Goal: Task Accomplishment & Management: Use online tool/utility

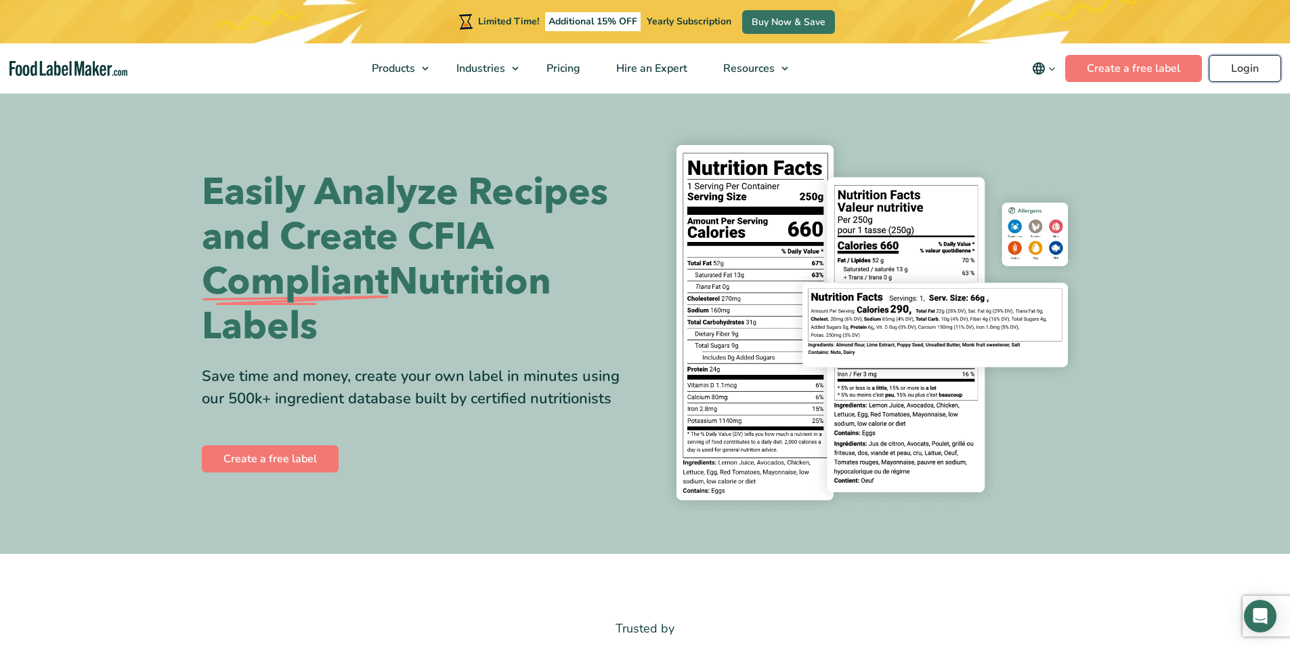
click at [1263, 72] on link "Login" at bounding box center [1245, 68] width 72 height 27
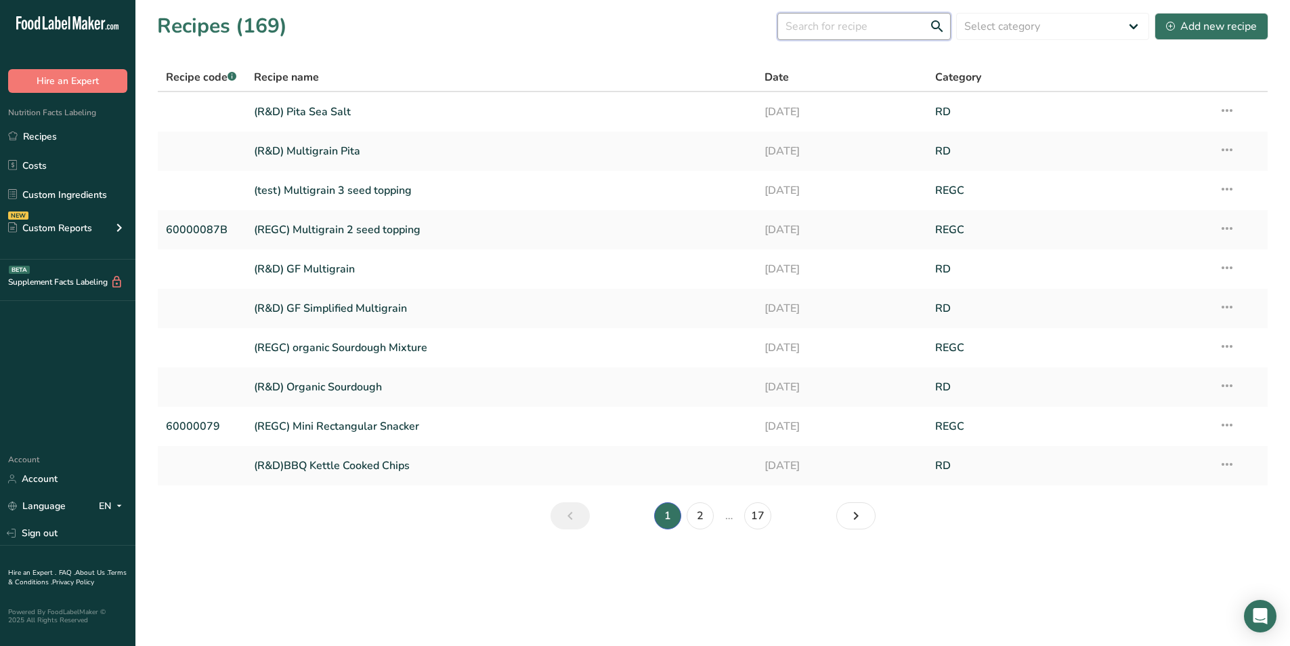
click at [891, 23] on input "text" at bounding box center [864, 26] width 173 height 27
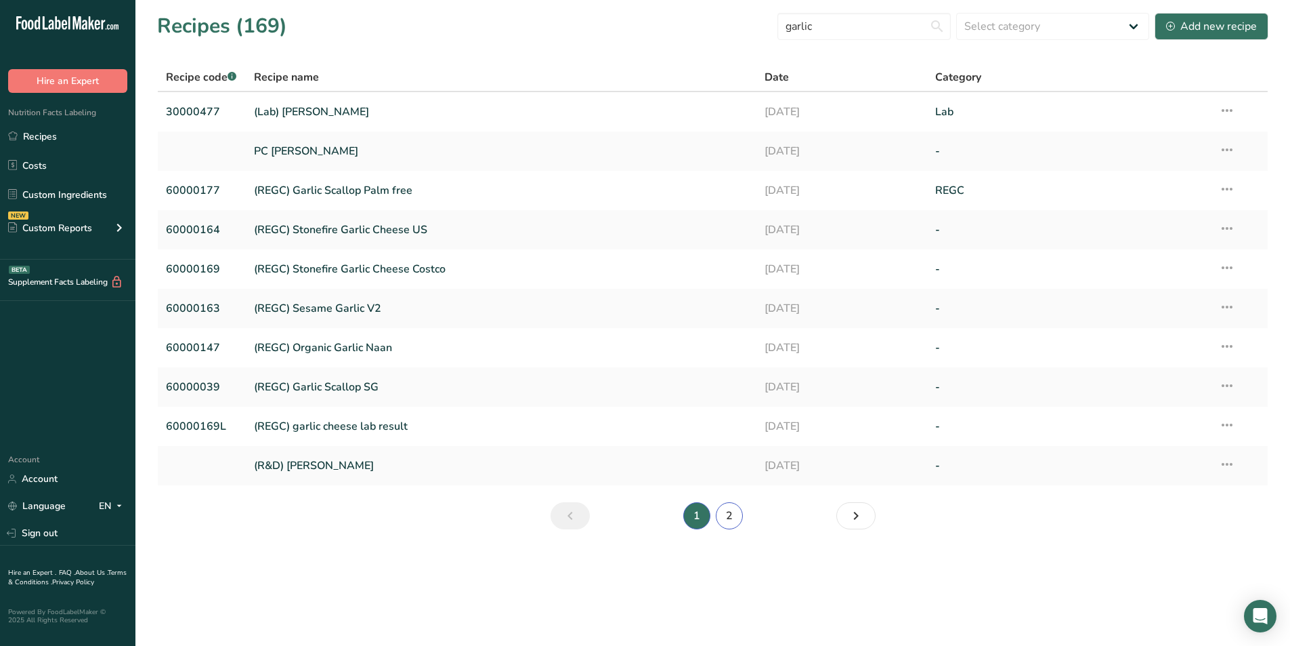
click at [732, 520] on link "2" at bounding box center [729, 515] width 27 height 27
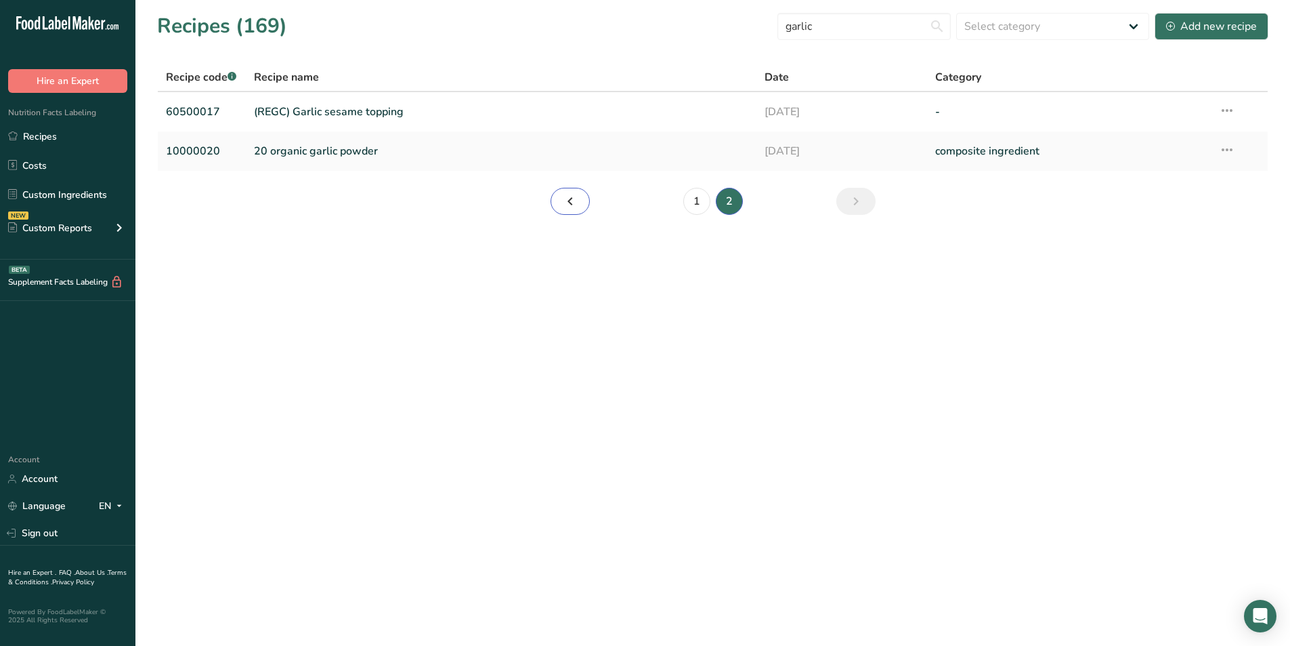
click at [554, 210] on link "Page 1." at bounding box center [570, 201] width 39 height 27
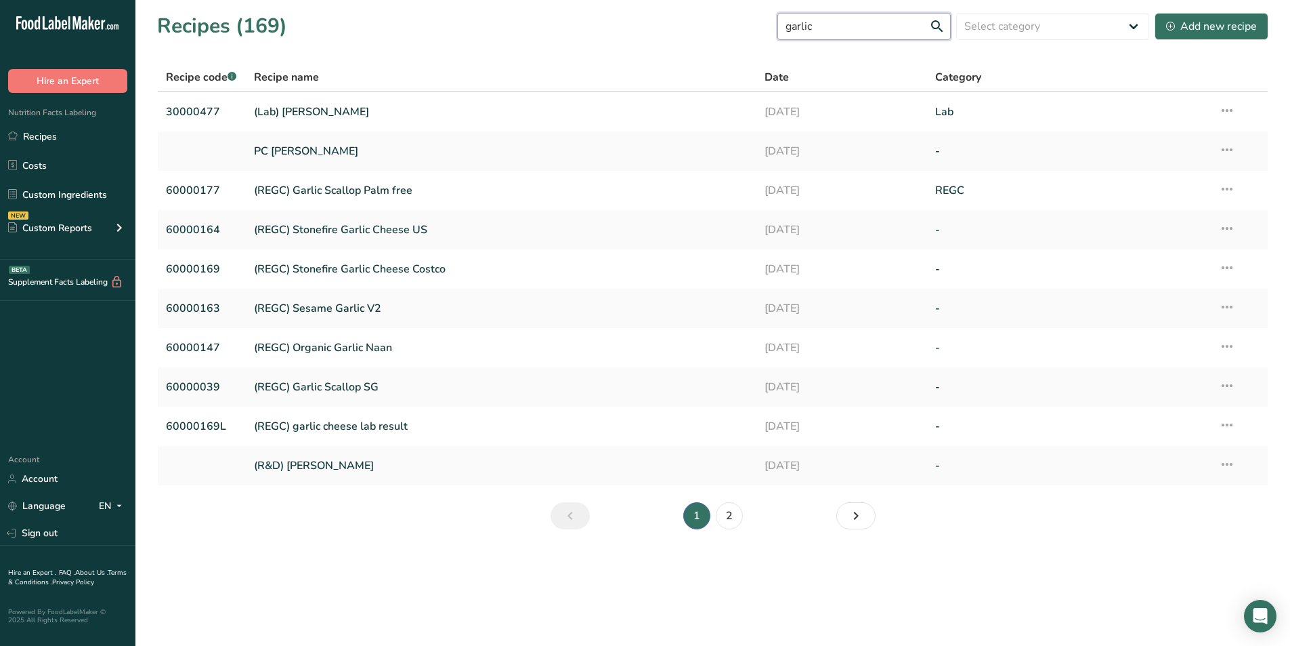
click at [885, 31] on input "garlic" at bounding box center [864, 26] width 173 height 27
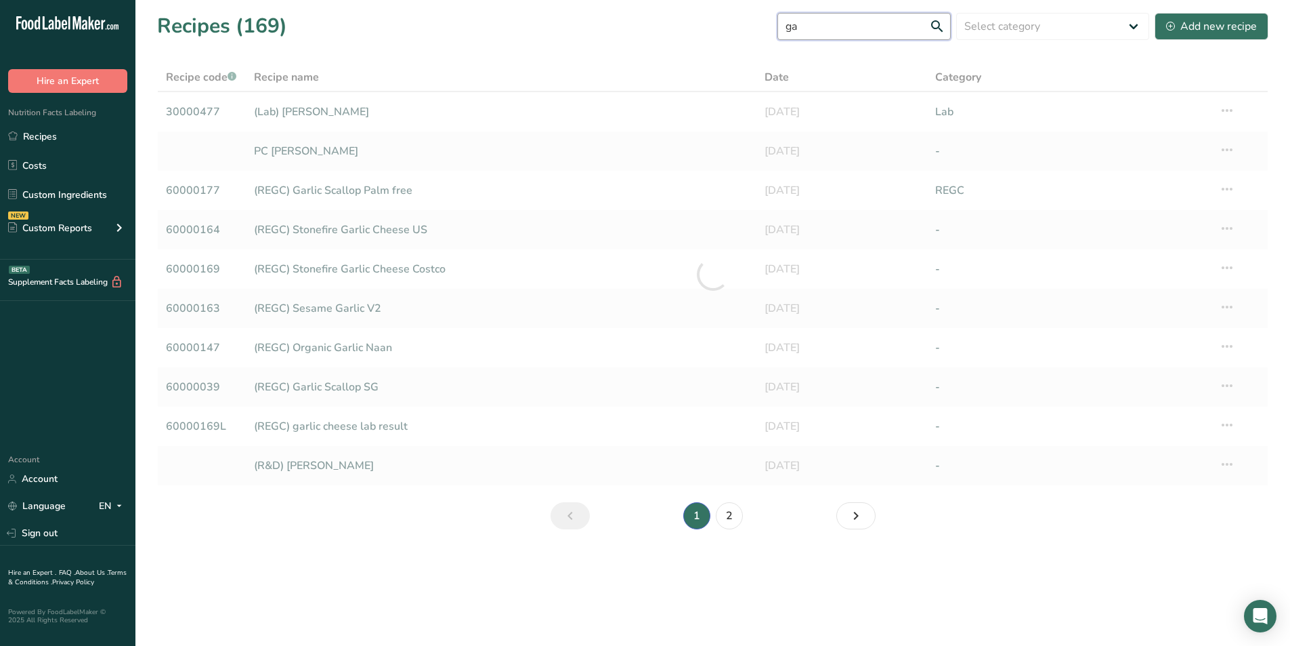
type input "g"
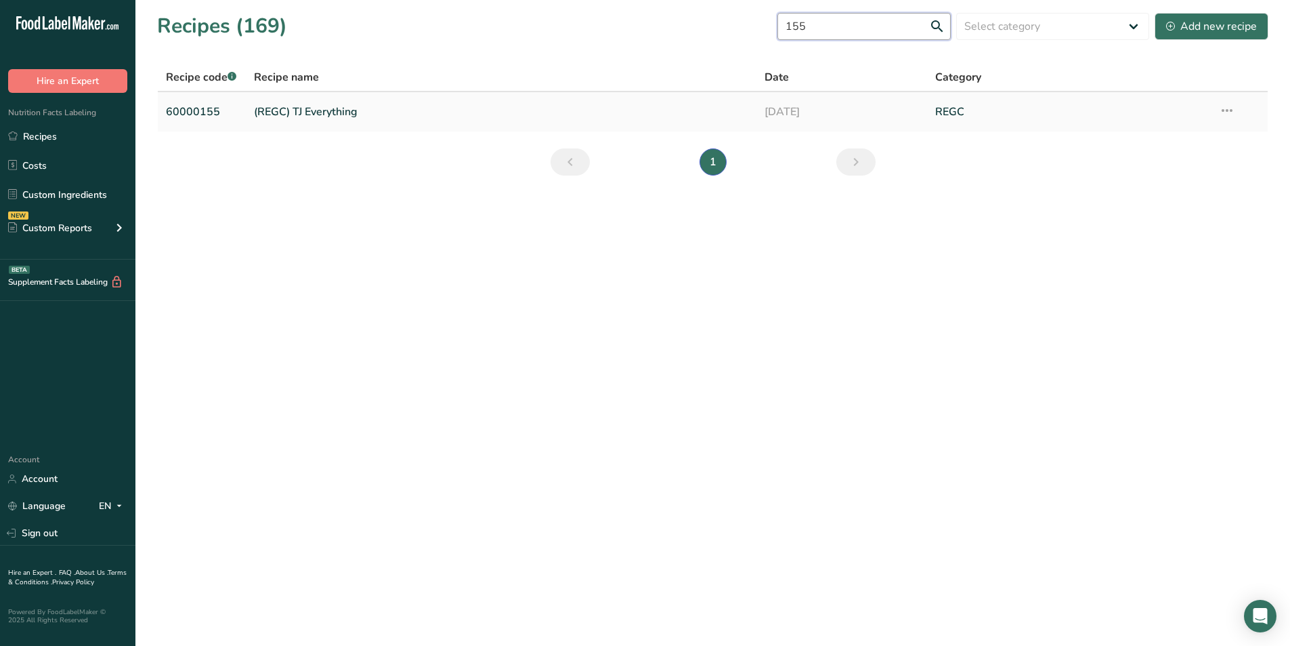
type input "155"
click at [312, 102] on link "(REGC) TJ Everything" at bounding box center [501, 112] width 495 height 28
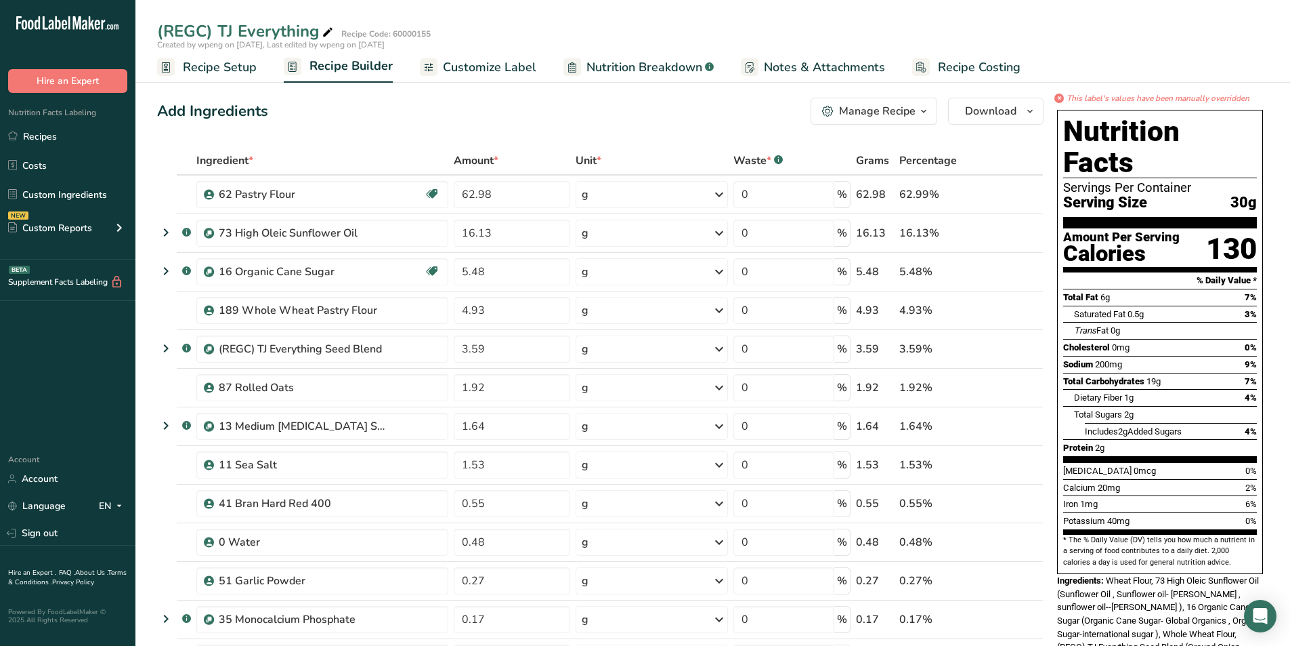
click at [597, 67] on span "Nutrition Breakdown" at bounding box center [645, 67] width 116 height 18
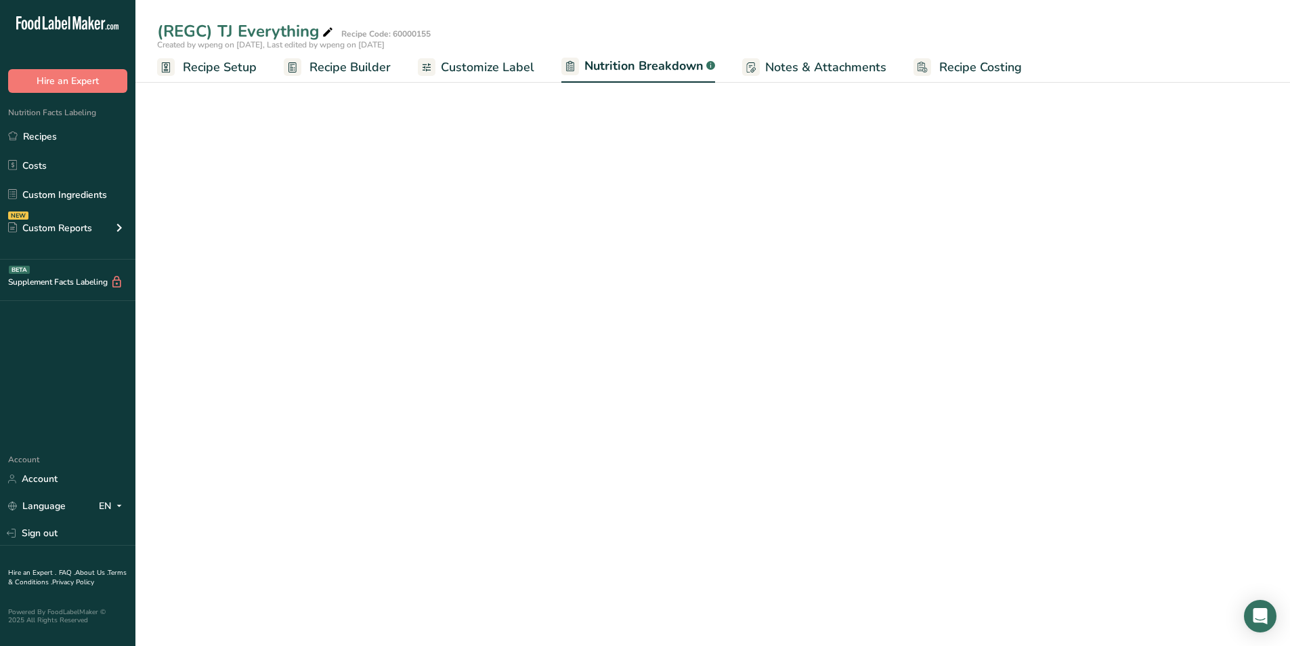
select select "Calories"
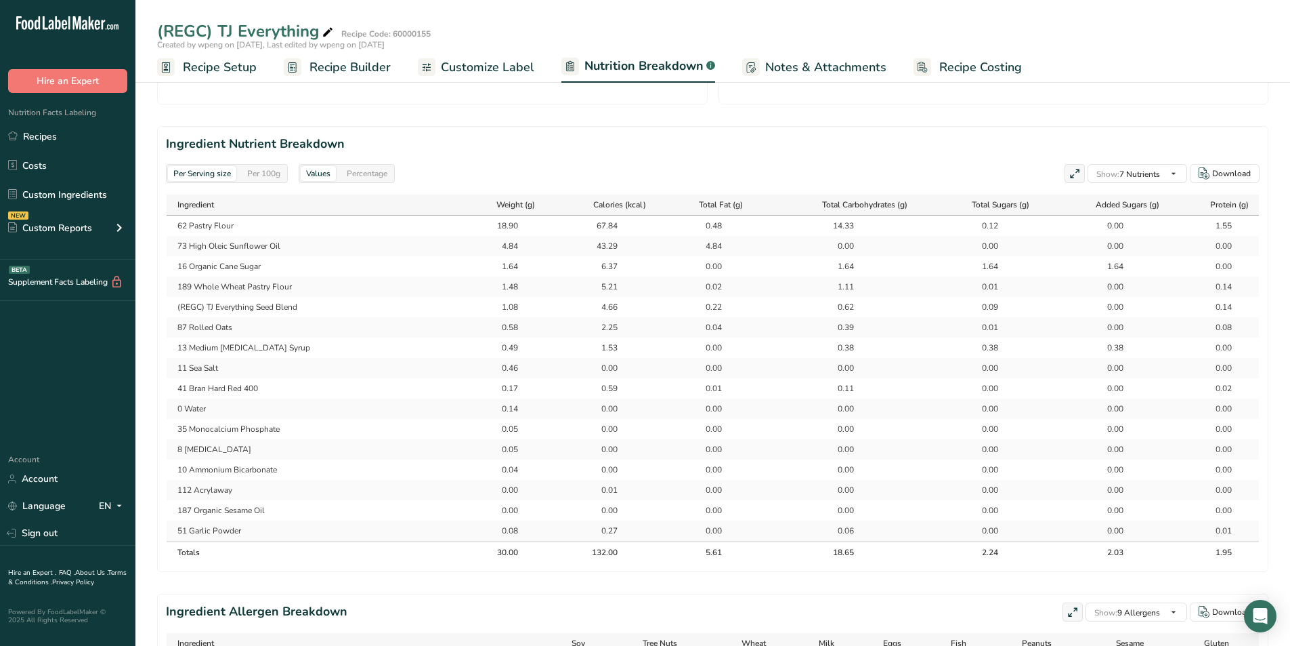
scroll to position [567, 0]
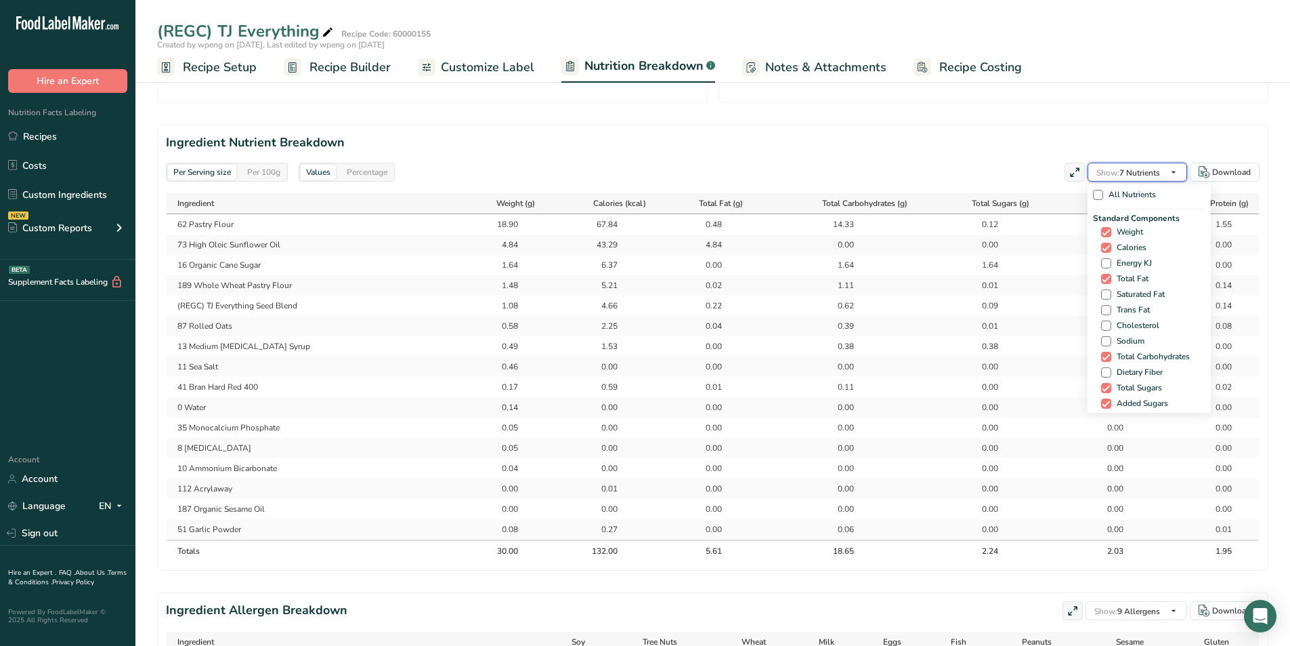
click at [1131, 177] on span "Show: 7 Nutrients" at bounding box center [1129, 172] width 64 height 11
click at [1131, 174] on span "Show: 7 Nutrients" at bounding box center [1129, 172] width 64 height 11
click at [1140, 293] on span "Saturated Fat" at bounding box center [1139, 294] width 54 height 10
click at [1110, 293] on input "Saturated Fat" at bounding box center [1105, 294] width 9 height 9
checkbox input "true"
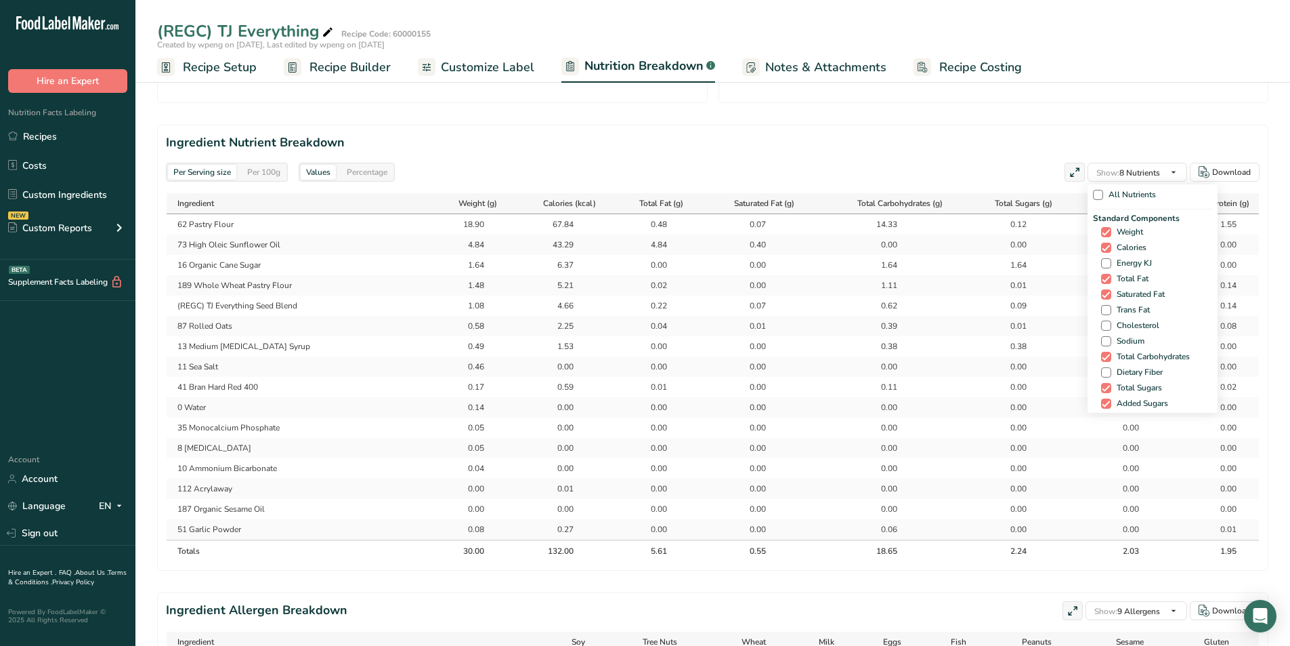
click at [264, 177] on div "Per 100g" at bounding box center [264, 172] width 44 height 15
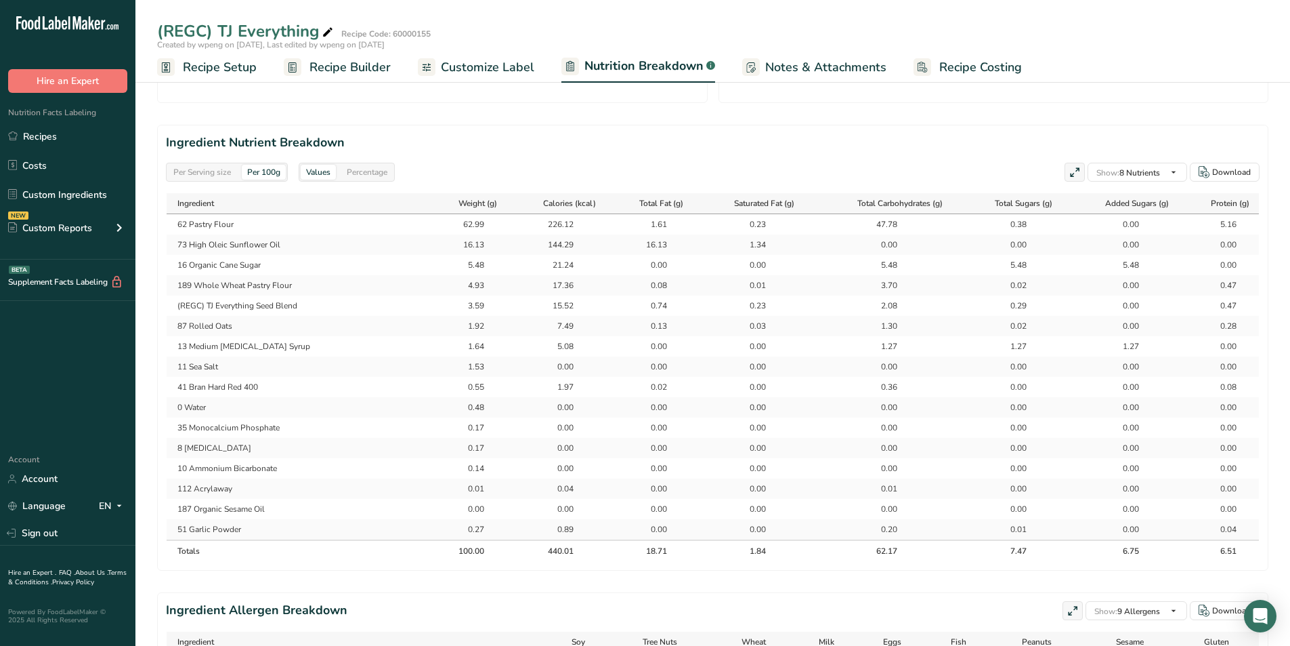
click at [342, 60] on span "Recipe Builder" at bounding box center [350, 67] width 81 height 18
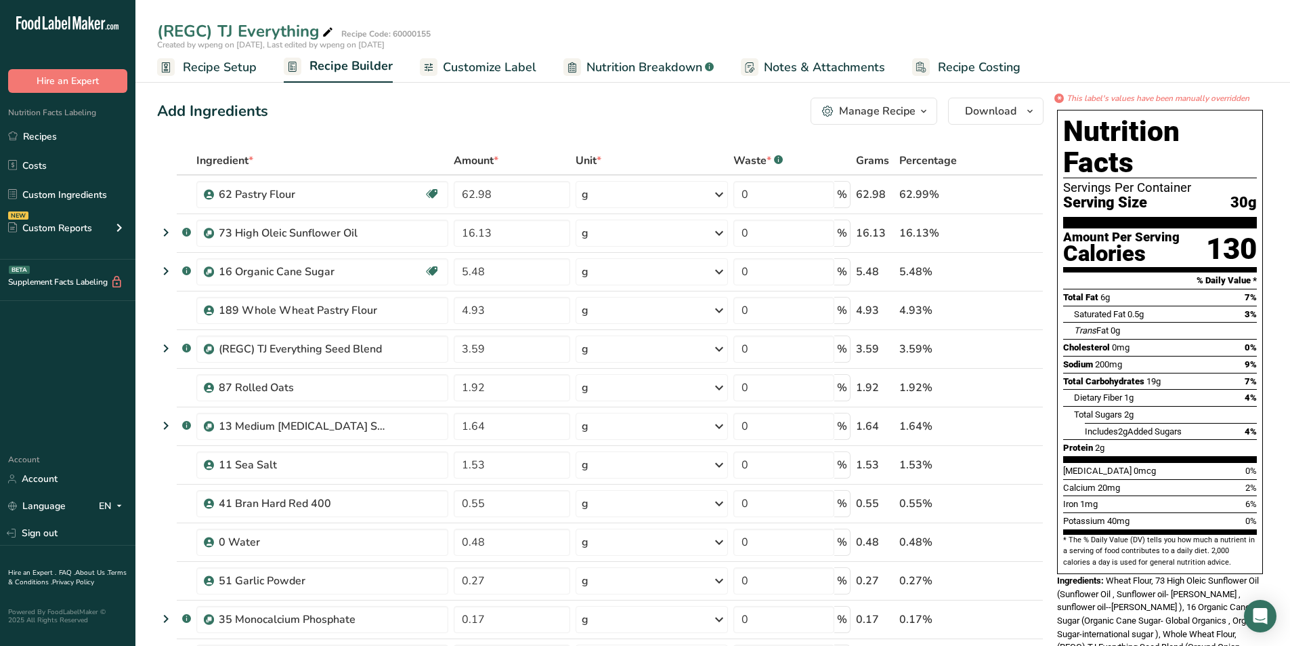
click at [625, 57] on link "Nutrition Breakdown .a-a{fill:#347362;}.b-a{fill:#fff;}" at bounding box center [639, 67] width 150 height 30
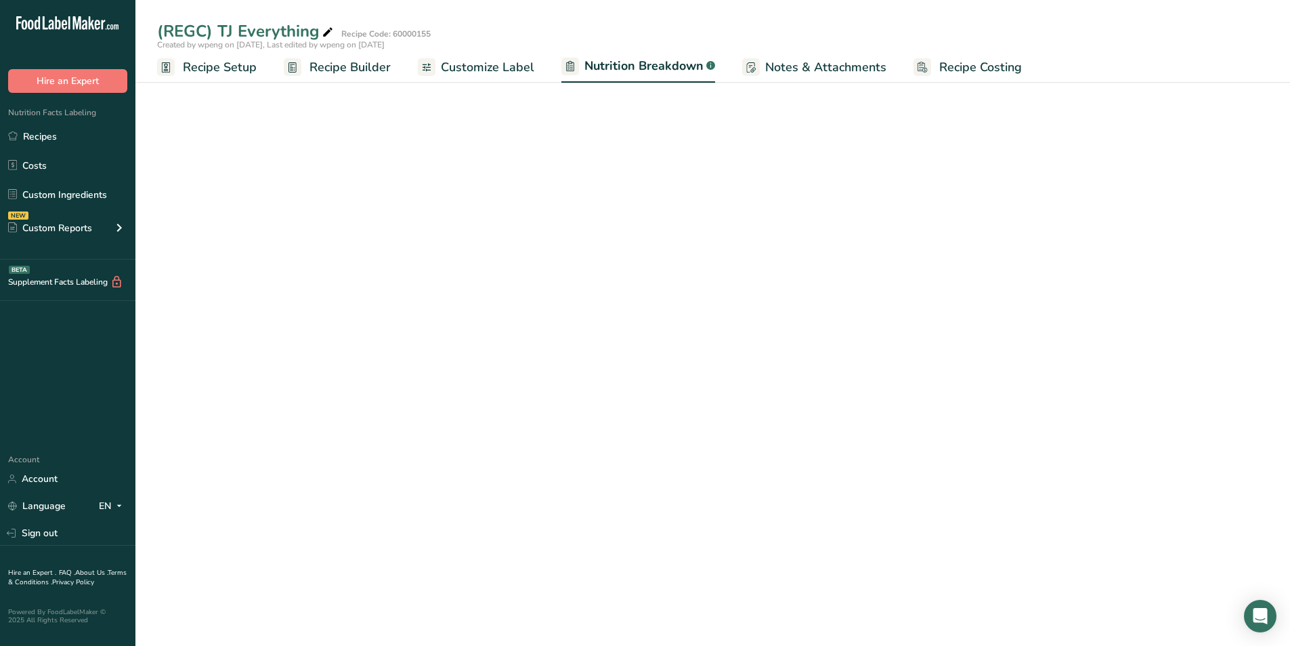
select select "Calories"
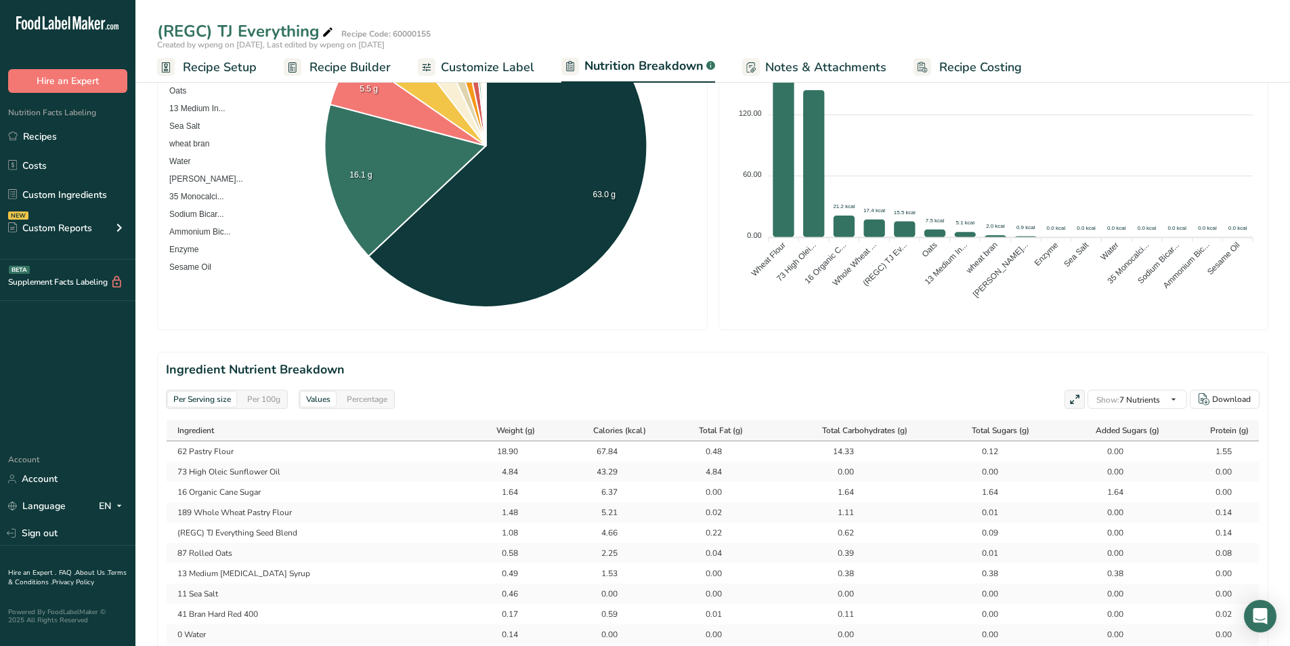
scroll to position [339, 0]
click at [1244, 400] on div "Download" at bounding box center [1232, 400] width 39 height 12
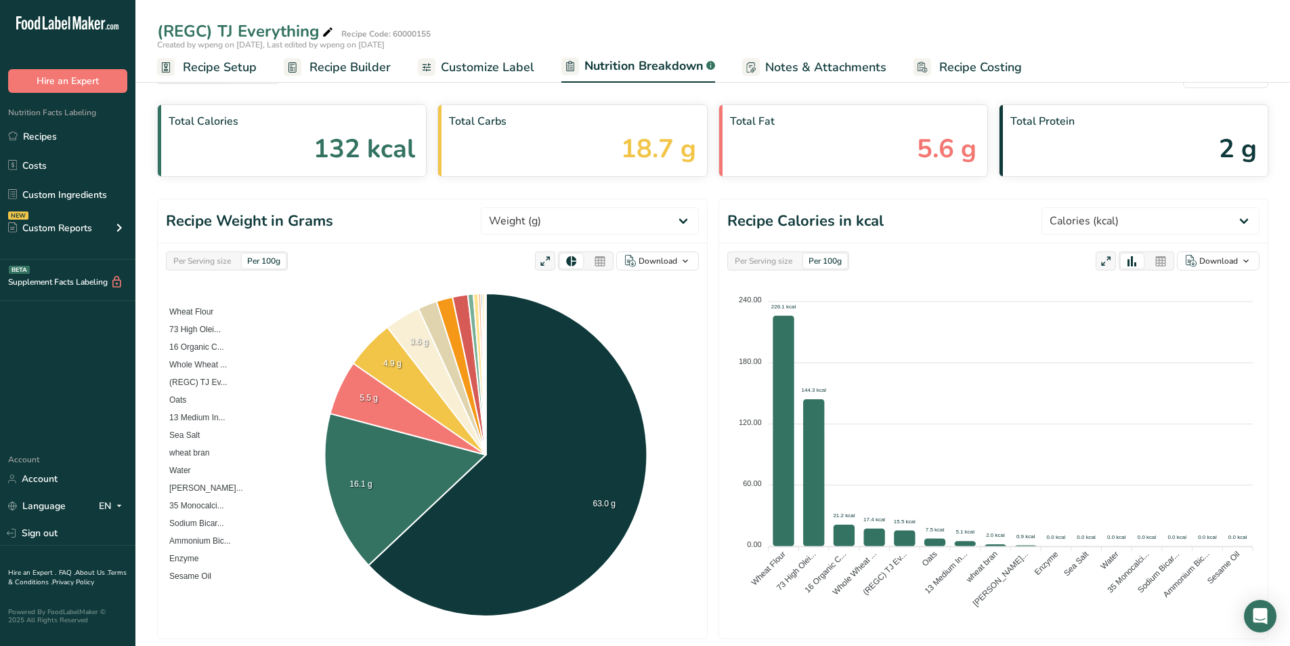
scroll to position [0, 0]
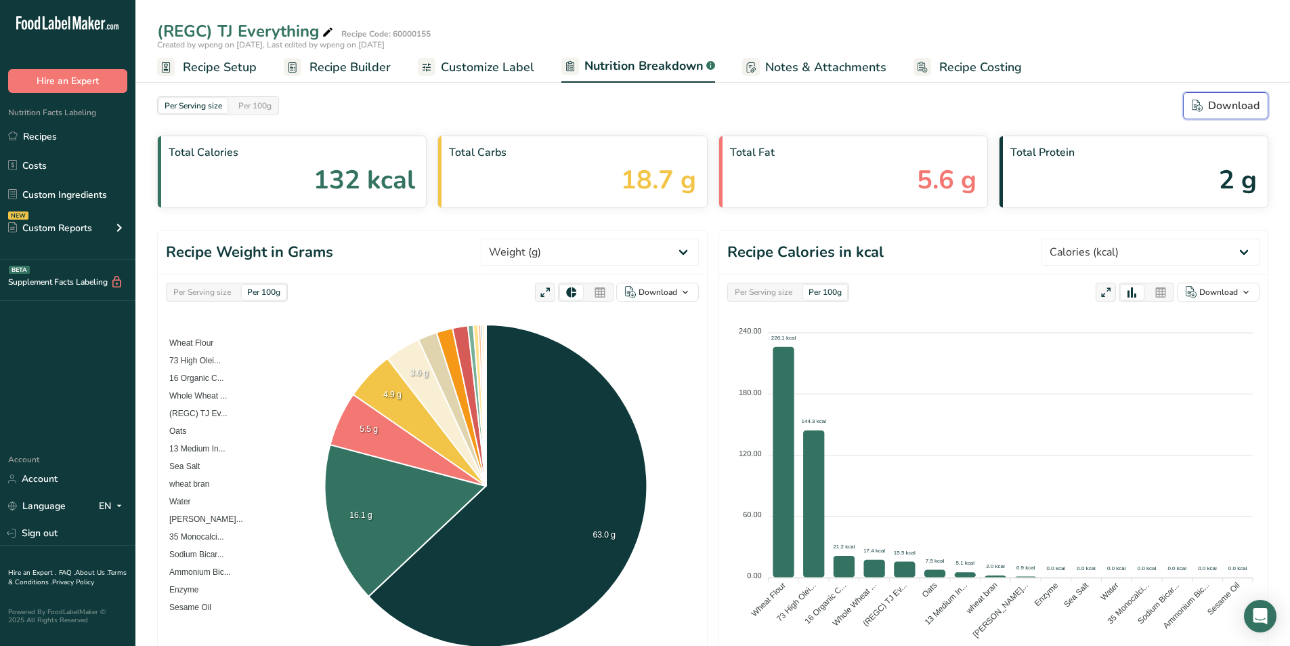
click at [1223, 101] on div "Download" at bounding box center [1226, 106] width 68 height 16
click at [525, 66] on span "Customize Label" at bounding box center [487, 67] width 93 height 18
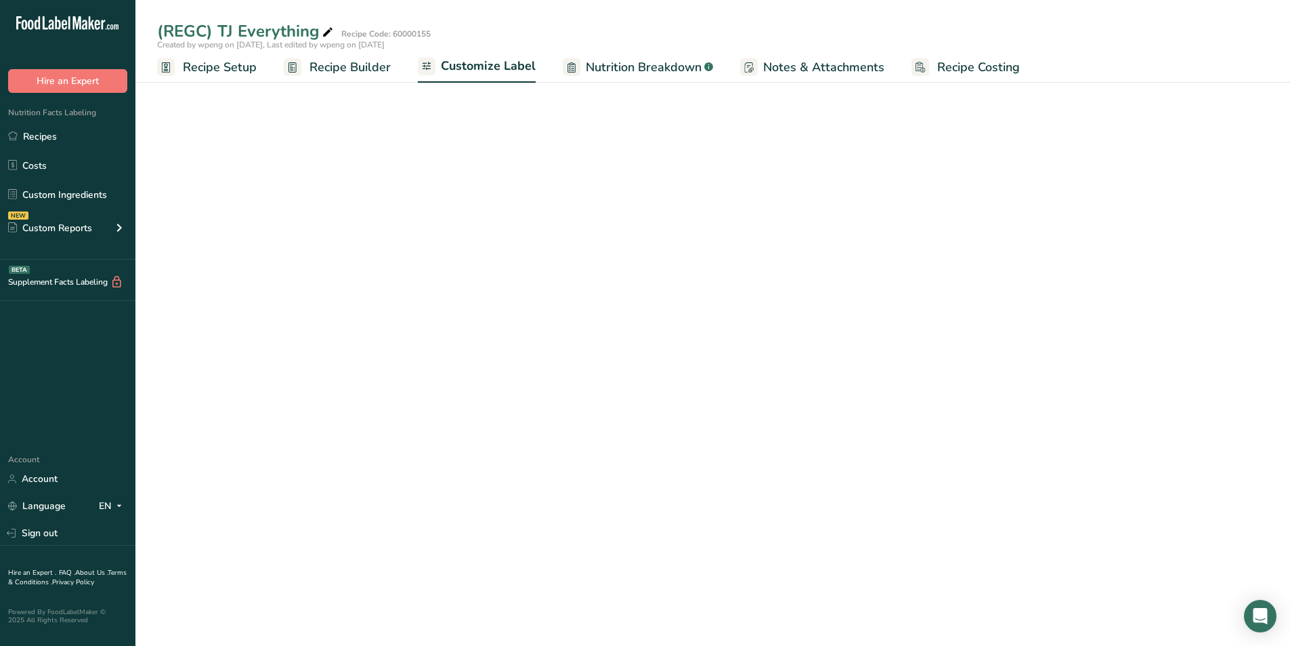
click at [394, 75] on ul "Recipe Setup Recipe Builder Customize Label Nutrition Breakdown .a-a{fill:#3473…" at bounding box center [712, 67] width 1155 height 32
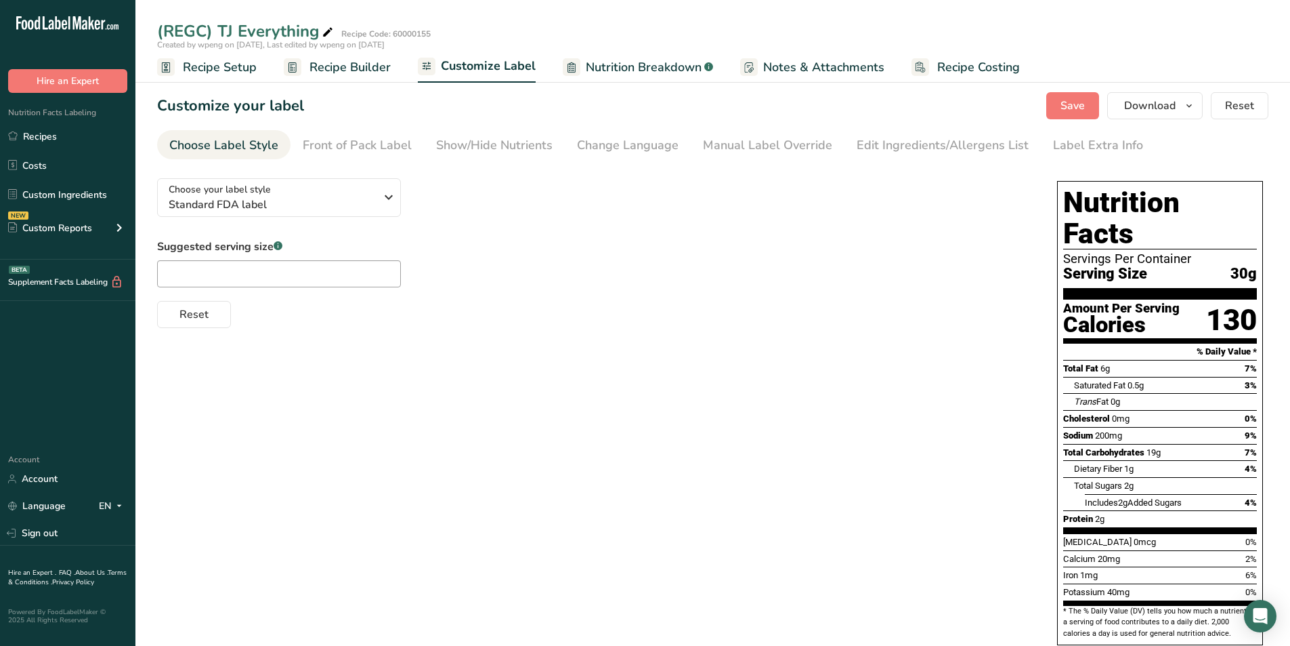
click at [369, 71] on span "Recipe Builder" at bounding box center [350, 67] width 81 height 18
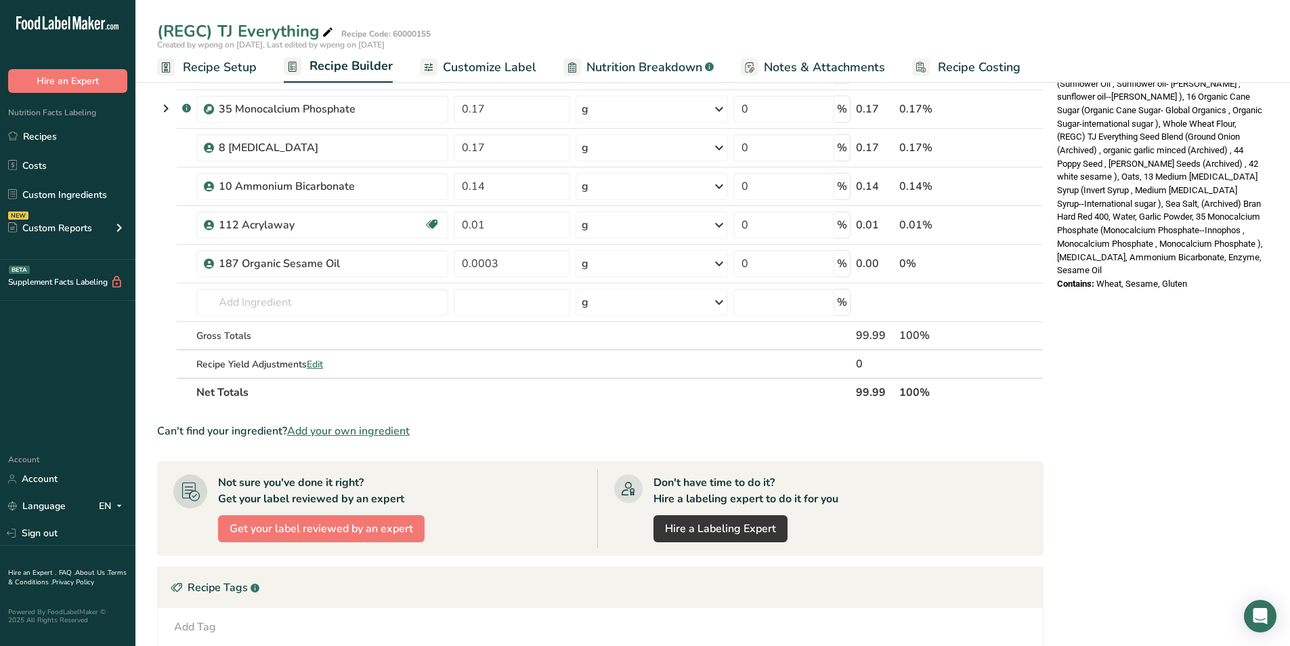
scroll to position [745, 0]
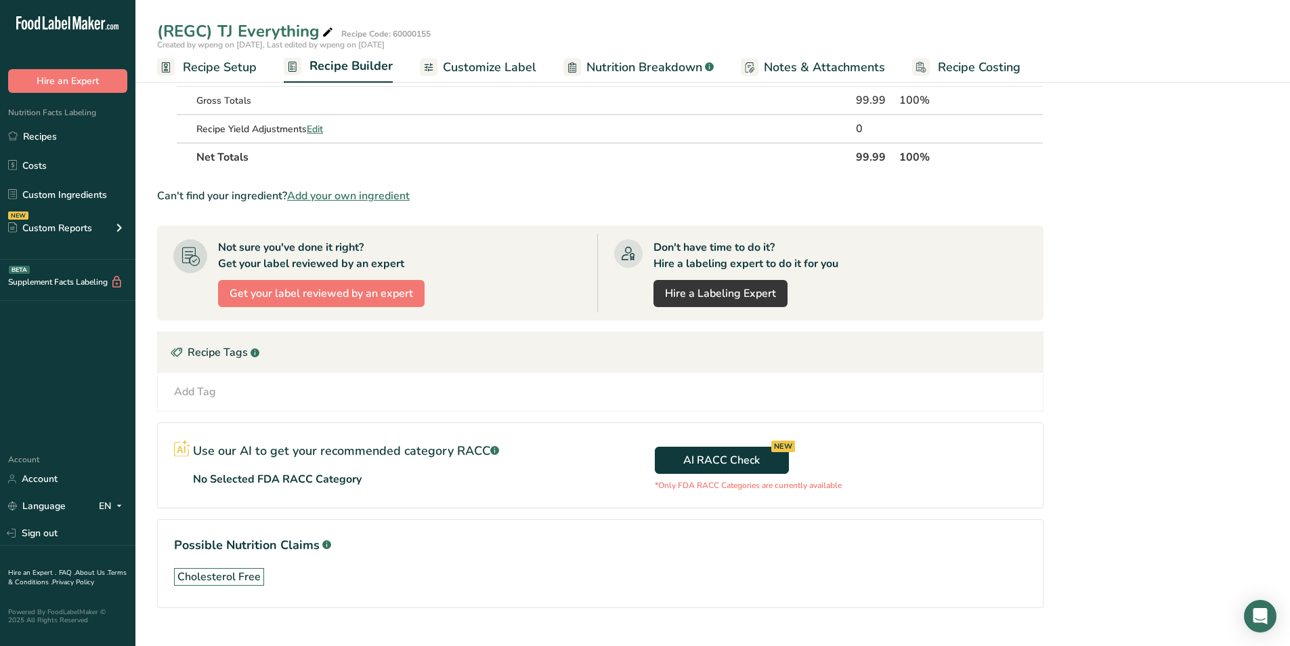
click at [196, 54] on link "Recipe Setup" at bounding box center [207, 67] width 100 height 30
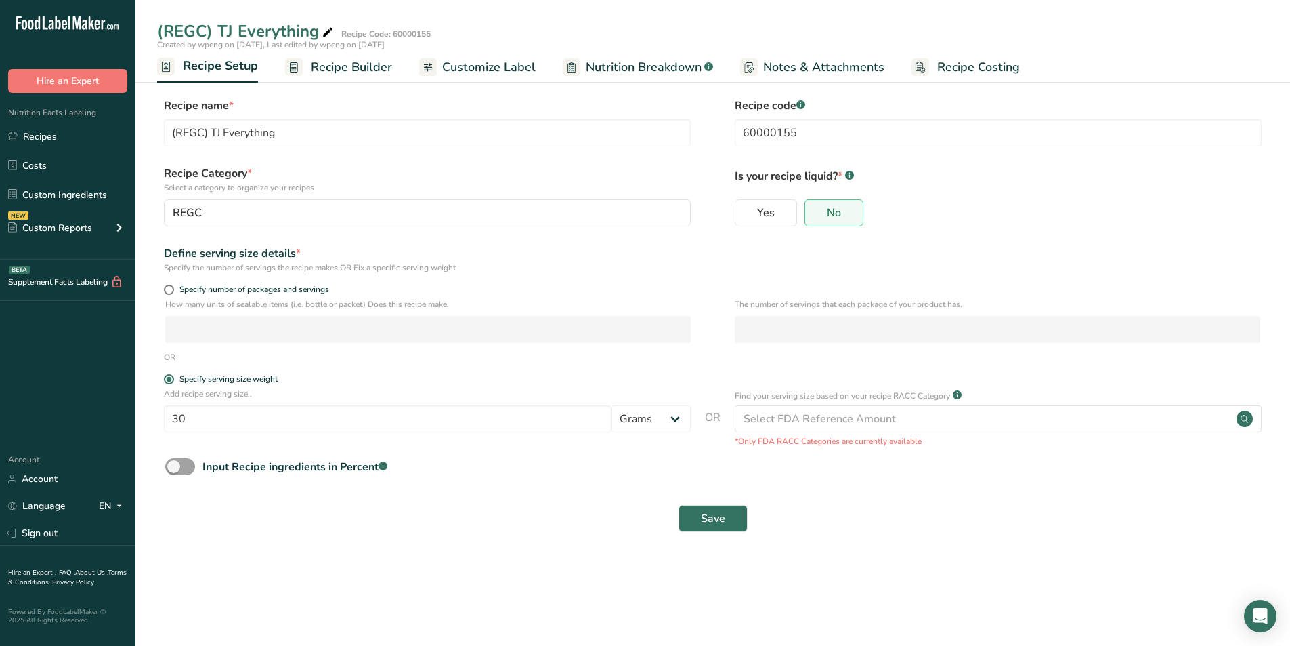
click at [350, 56] on link "Recipe Builder" at bounding box center [338, 67] width 107 height 30
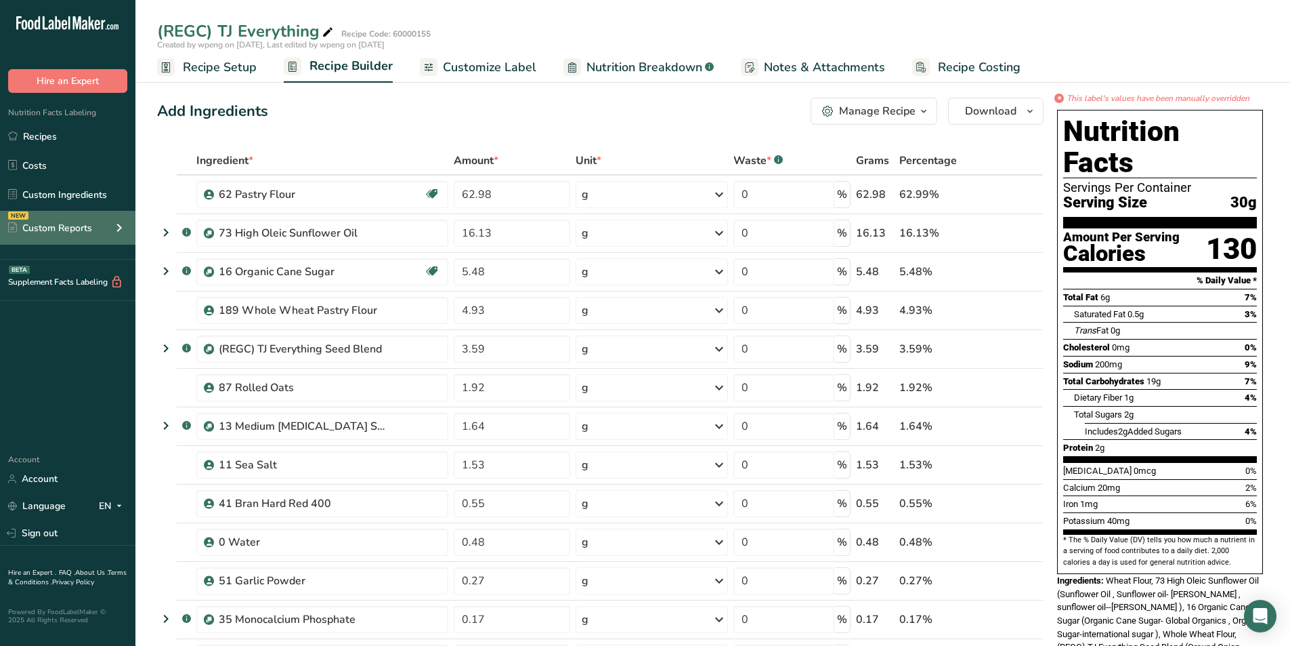
click at [73, 217] on div "NEW Custom Reports" at bounding box center [67, 228] width 135 height 34
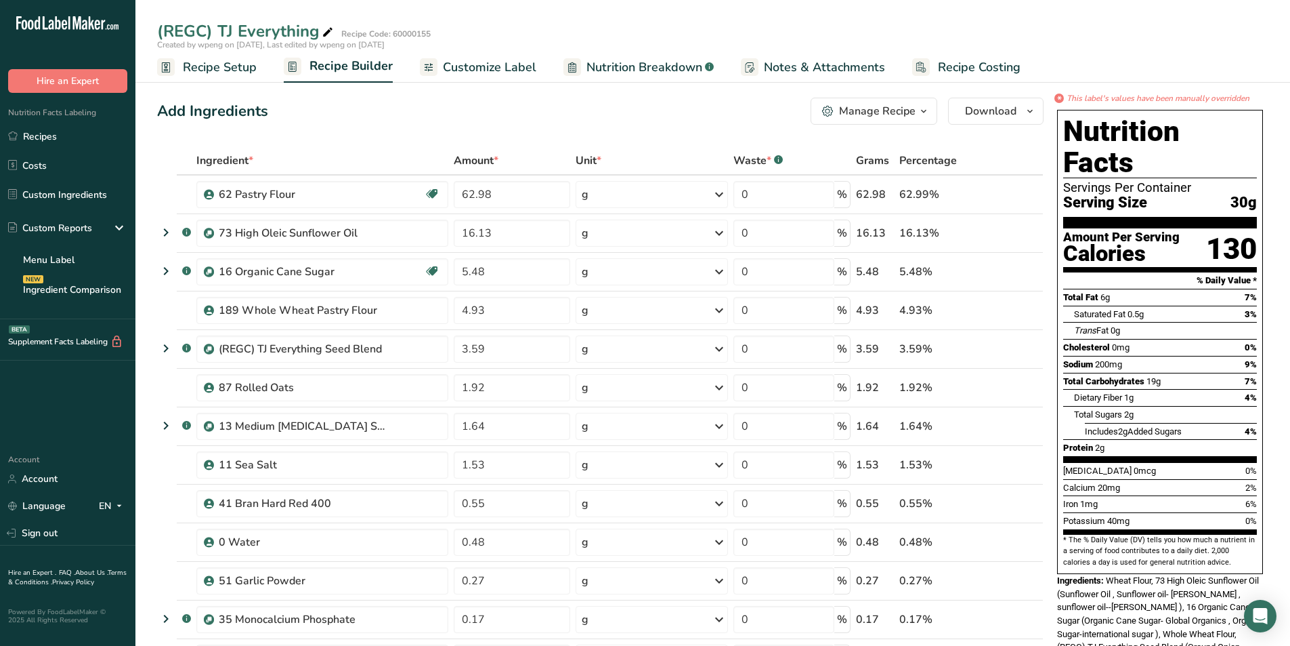
click at [908, 109] on div "Manage Recipe" at bounding box center [877, 111] width 77 height 16
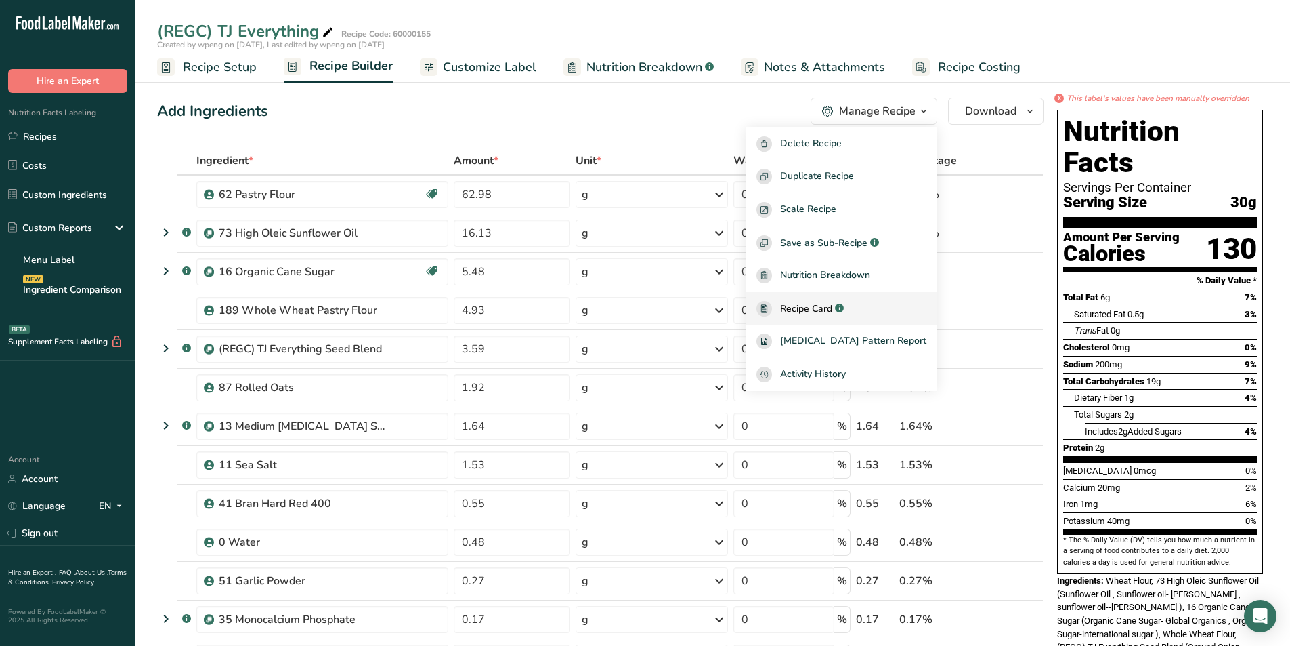
click at [881, 318] on link "Recipe Card .a-a{fill:#347362;}.b-a{fill:#fff;}" at bounding box center [842, 308] width 192 height 33
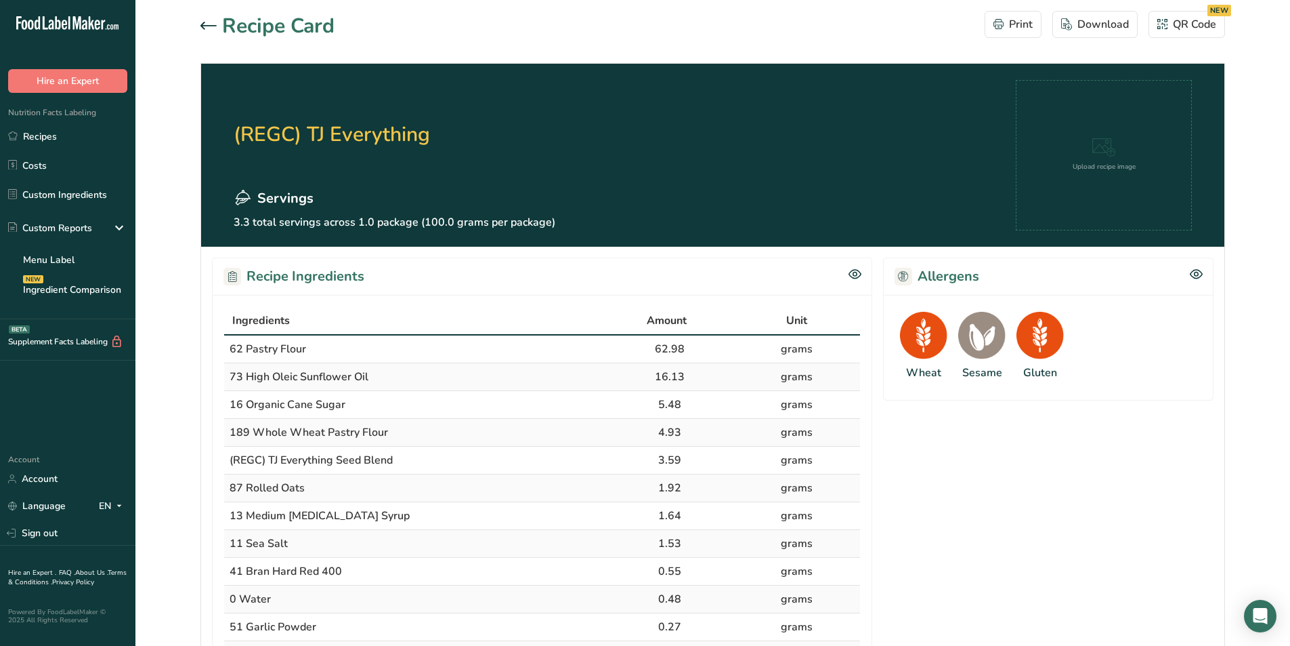
click at [236, 281] on rect at bounding box center [233, 277] width 18 height 18
click at [201, 22] on icon at bounding box center [209, 26] width 16 height 8
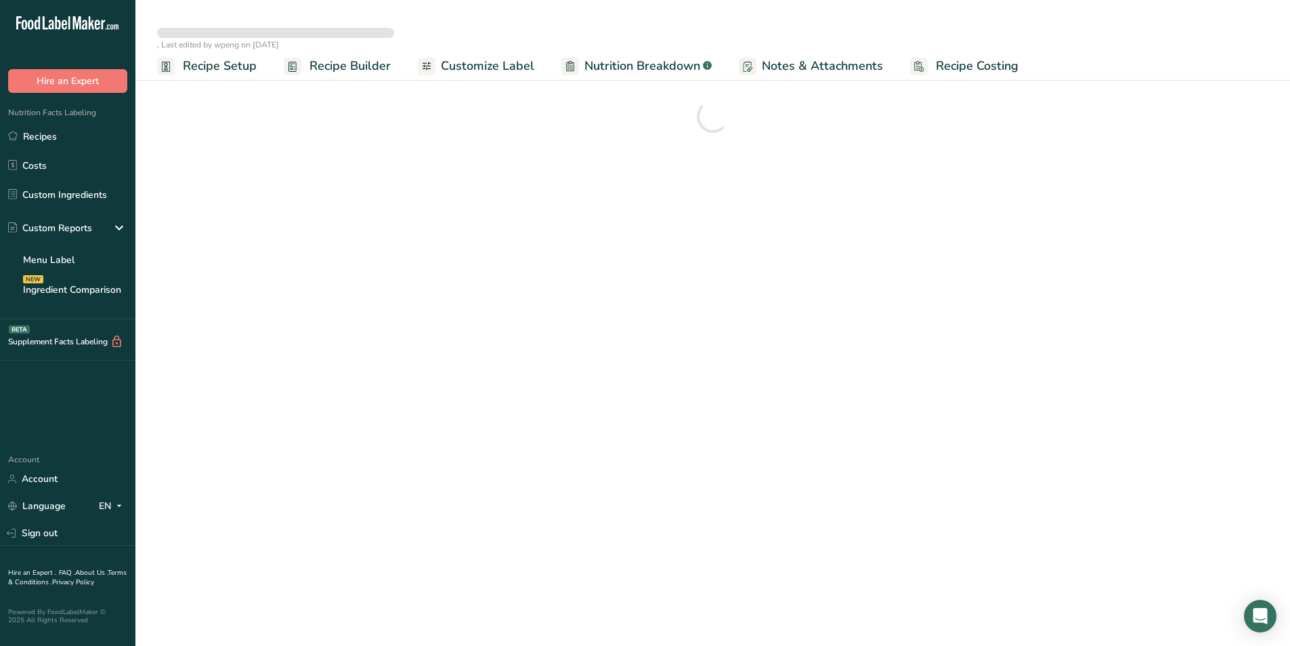
click at [665, 64] on span "Nutrition Breakdown" at bounding box center [643, 66] width 116 height 18
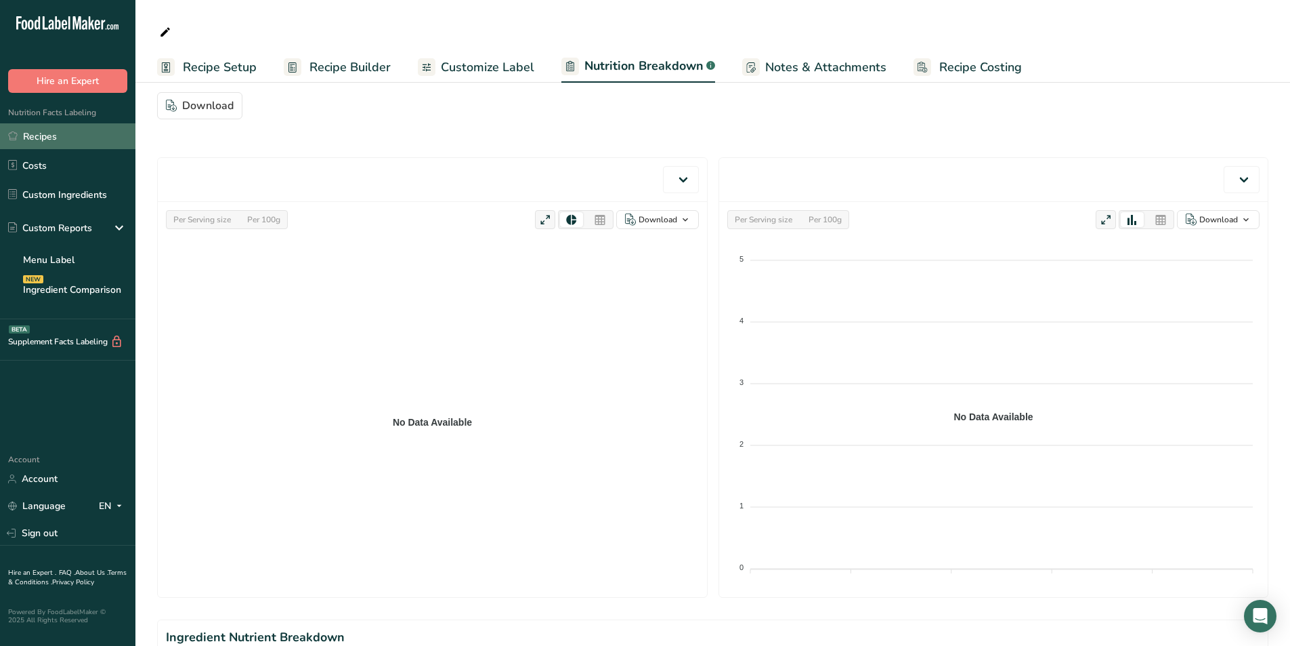
click at [43, 145] on link "Recipes" at bounding box center [67, 136] width 135 height 26
